Goal: Information Seeking & Learning: Check status

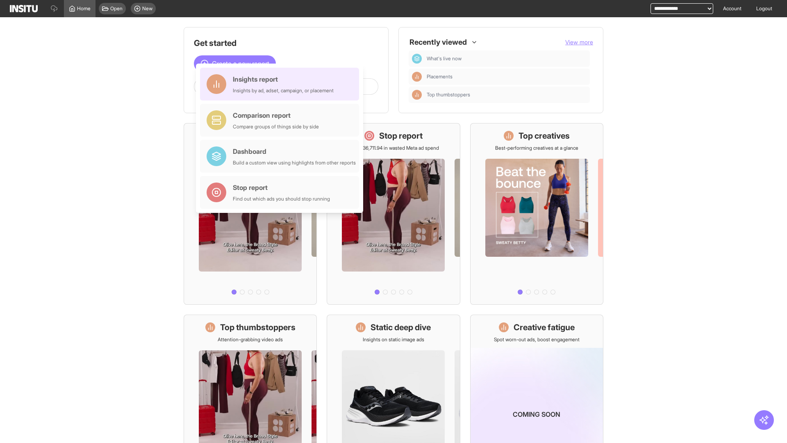
click at [282, 84] on div "Insights report Insights by ad, adset, campaign, or placement" at bounding box center [283, 84] width 101 height 20
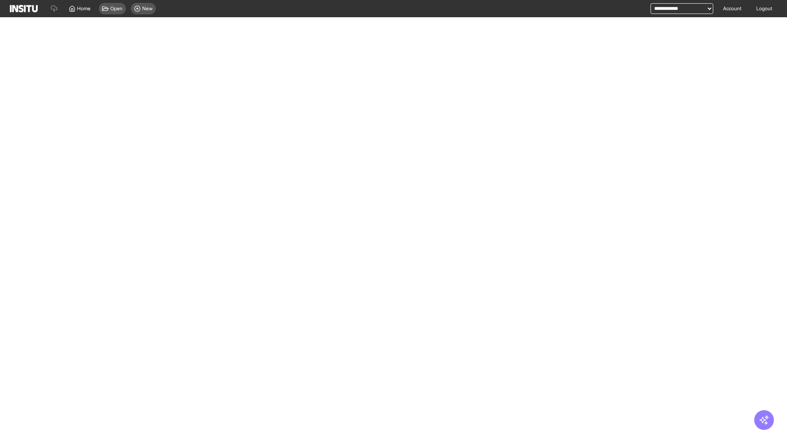
select select "**"
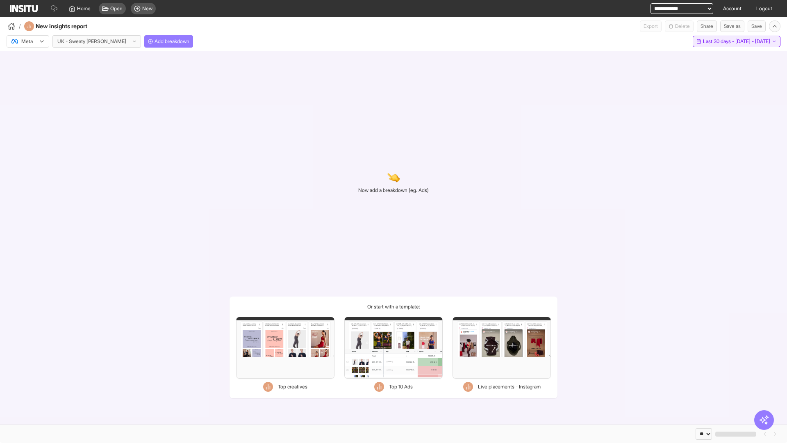
click at [718, 41] on span "Last 30 days - [DATE] - [DATE]" at bounding box center [736, 41] width 67 height 7
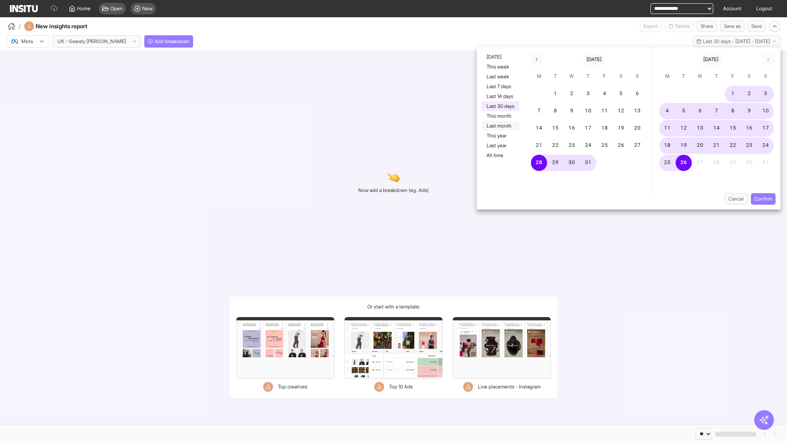
click at [500, 126] on button "Last month" at bounding box center [501, 126] width 38 height 10
